Goal: Transaction & Acquisition: Obtain resource

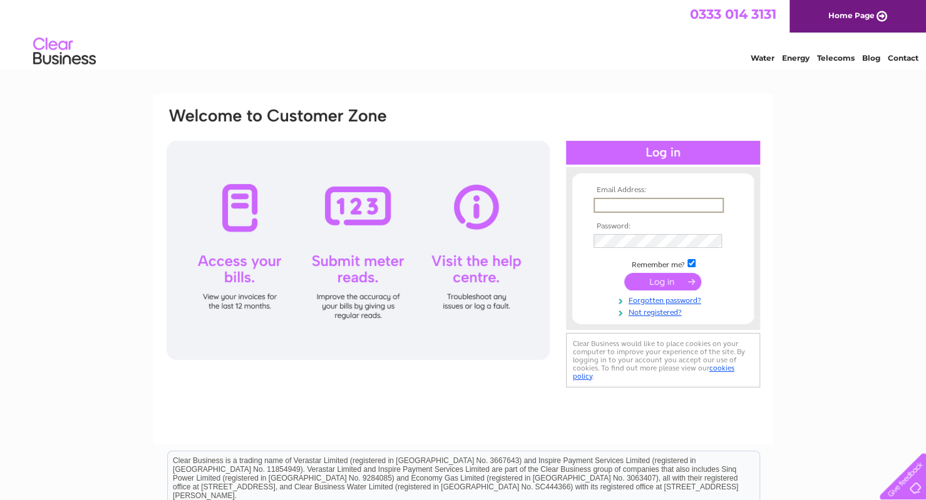
click at [634, 208] on input "text" at bounding box center [658, 205] width 130 height 15
type input "bsmilestudios@gmail.com"
click at [624, 272] on input "submit" at bounding box center [662, 281] width 77 height 18
click at [675, 282] on input "submit" at bounding box center [662, 281] width 77 height 18
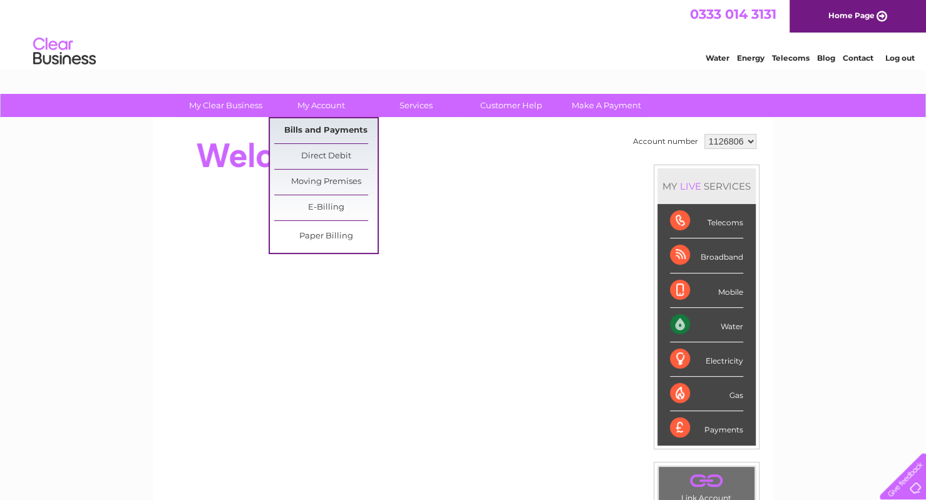
click at [332, 131] on link "Bills and Payments" at bounding box center [325, 130] width 103 height 25
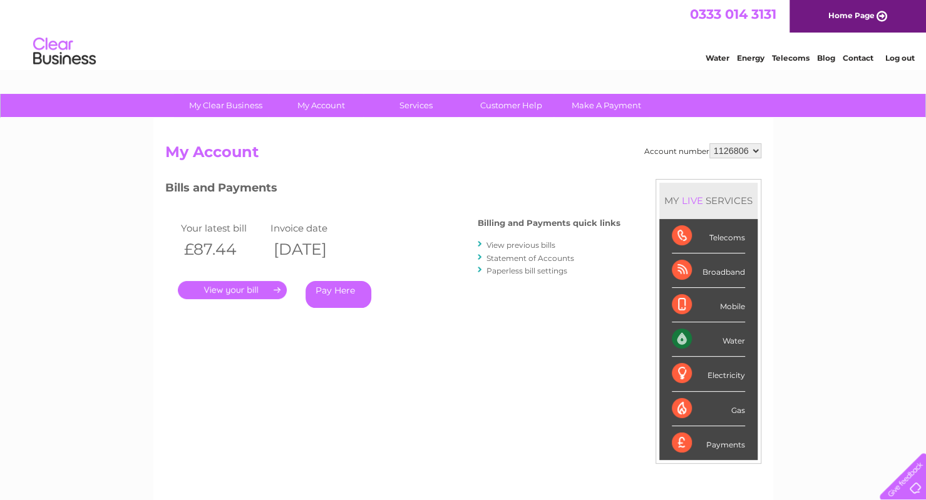
click at [505, 245] on link "View previous bills" at bounding box center [520, 244] width 69 height 9
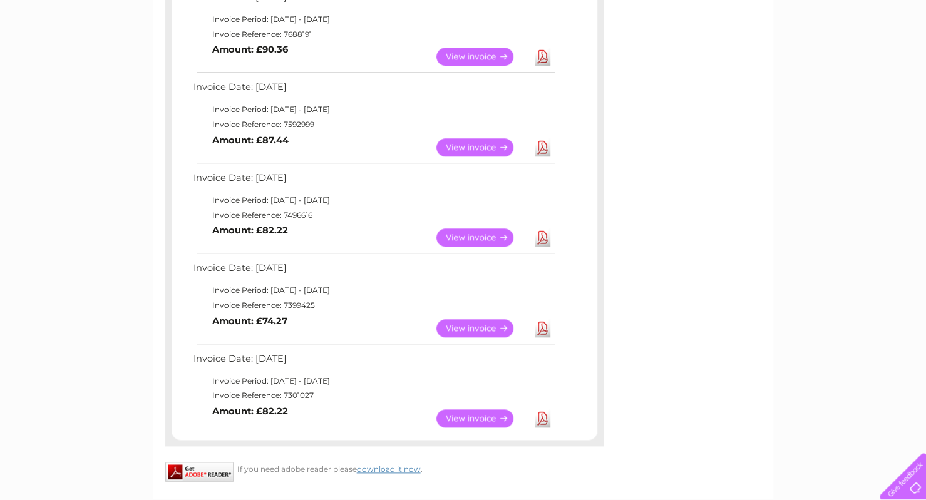
scroll to position [632, 0]
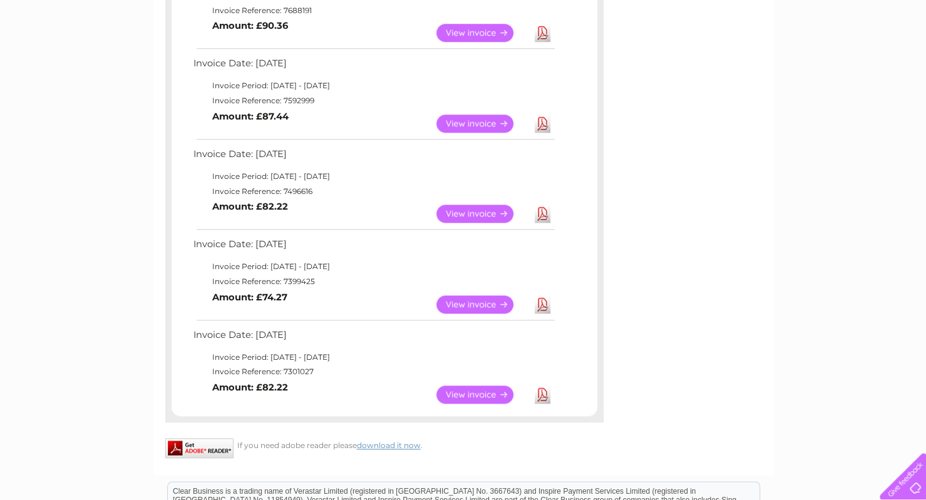
click at [493, 301] on link "View" at bounding box center [482, 304] width 92 height 18
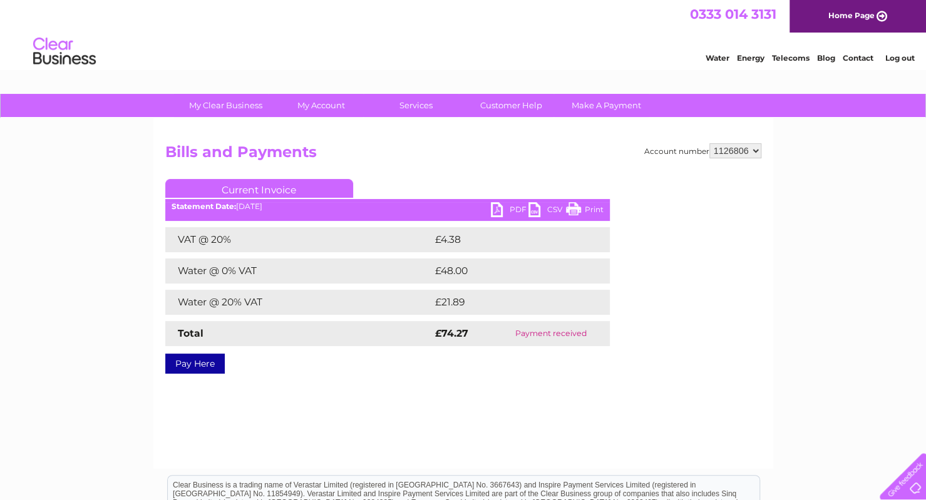
click at [506, 211] on link "PDF" at bounding box center [510, 211] width 38 height 18
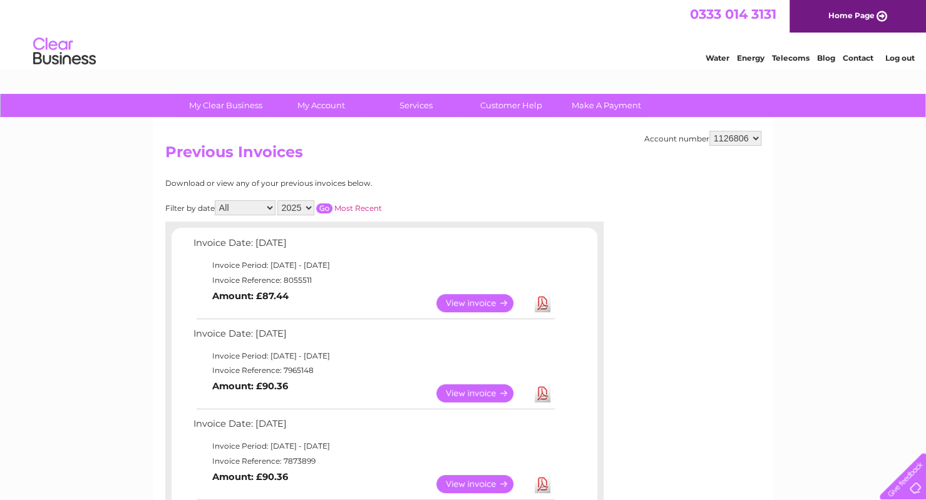
click at [309, 211] on select "2025 2024 2023 2022" at bounding box center [295, 207] width 37 height 15
select select "2024"
click at [278, 200] on select "2025 2024 2023 2022" at bounding box center [295, 207] width 37 height 15
click at [353, 206] on link "Most Recent" at bounding box center [358, 207] width 48 height 9
click at [332, 205] on input "button" at bounding box center [324, 208] width 16 height 10
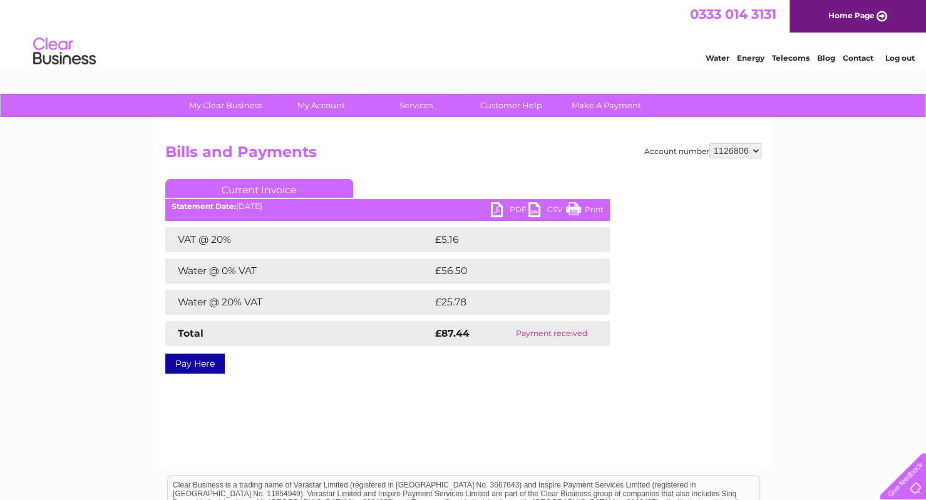
drag, startPoint x: 0, startPoint y: 0, endPoint x: 465, endPoint y: 152, distance: 489.4
click at [465, 152] on h2 "Bills and Payments" at bounding box center [463, 155] width 596 height 24
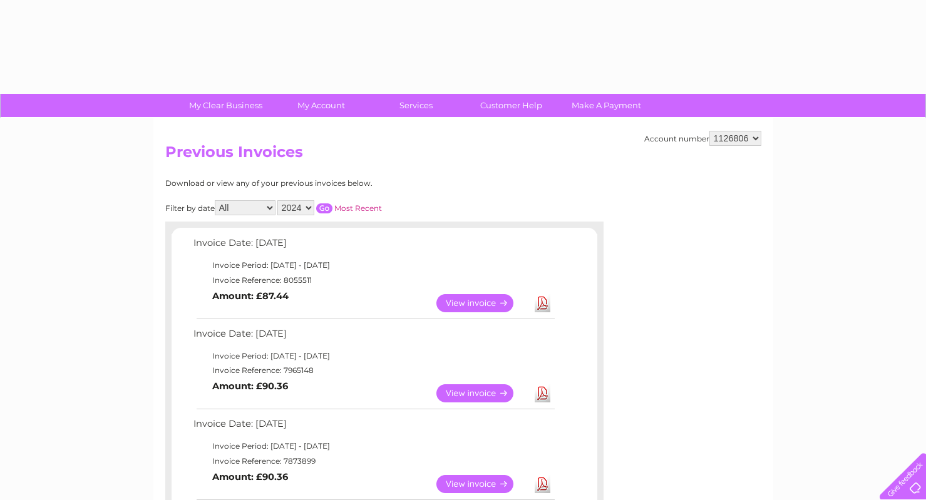
select select "2024"
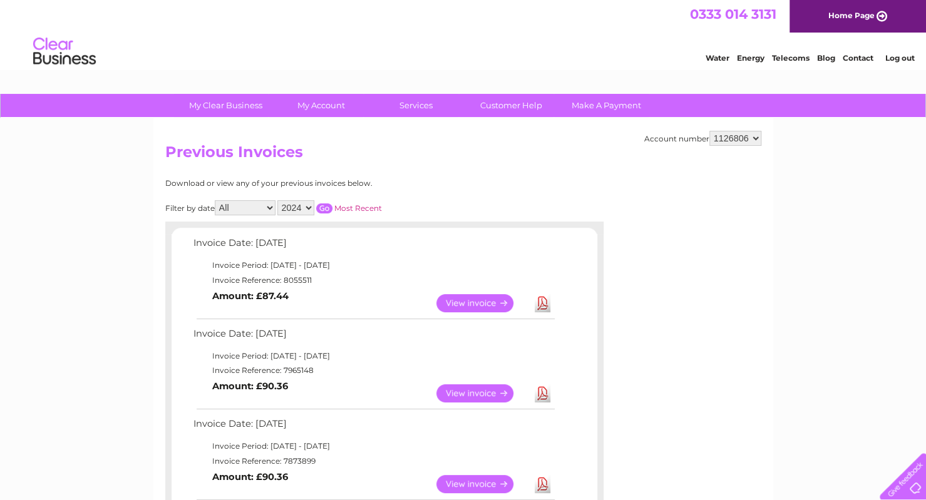
click at [326, 207] on input "button" at bounding box center [324, 208] width 16 height 10
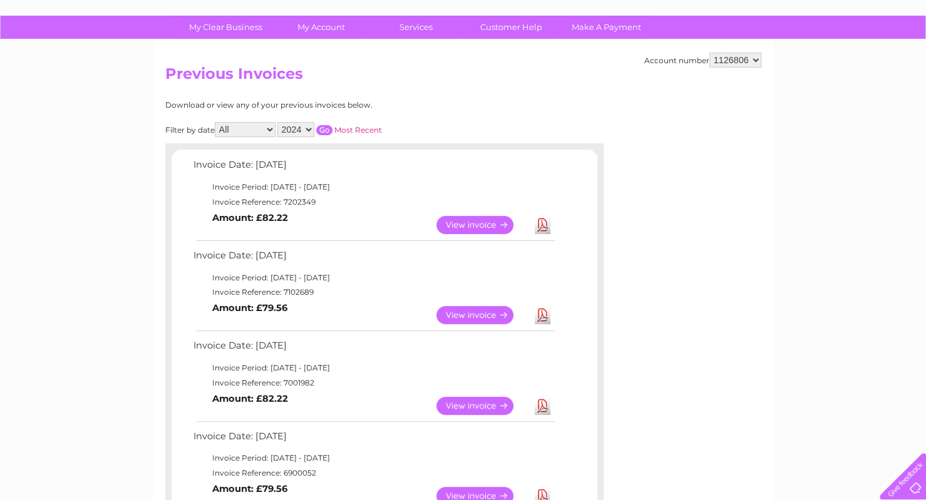
scroll to position [82, 0]
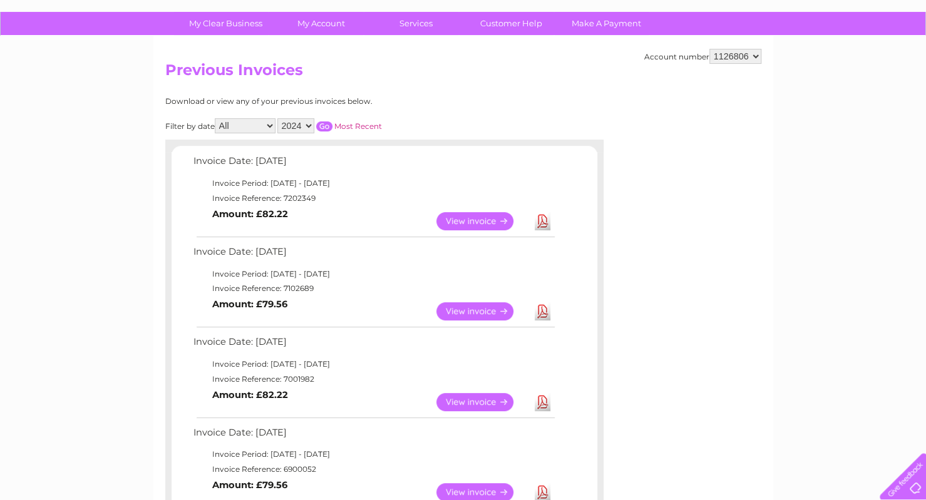
click at [478, 401] on link "View" at bounding box center [482, 402] width 92 height 18
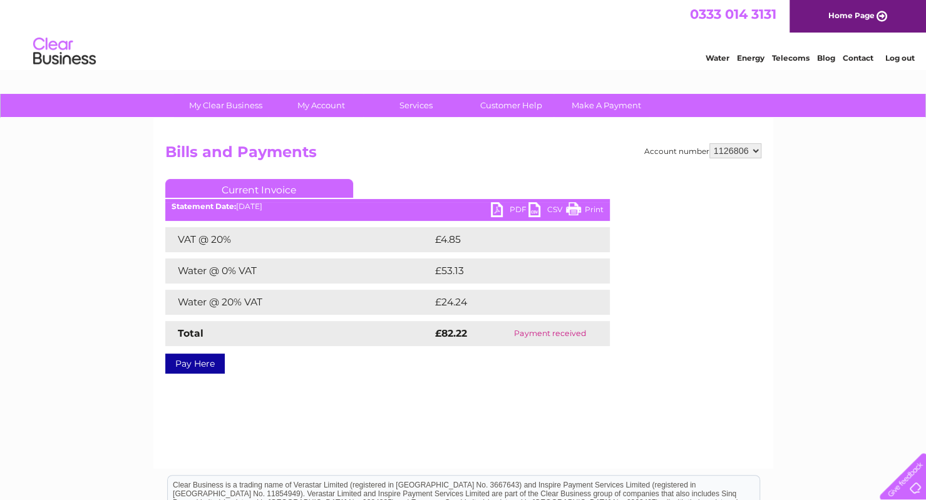
click at [500, 210] on link "PDF" at bounding box center [510, 211] width 38 height 18
